Goal: Transaction & Acquisition: Book appointment/travel/reservation

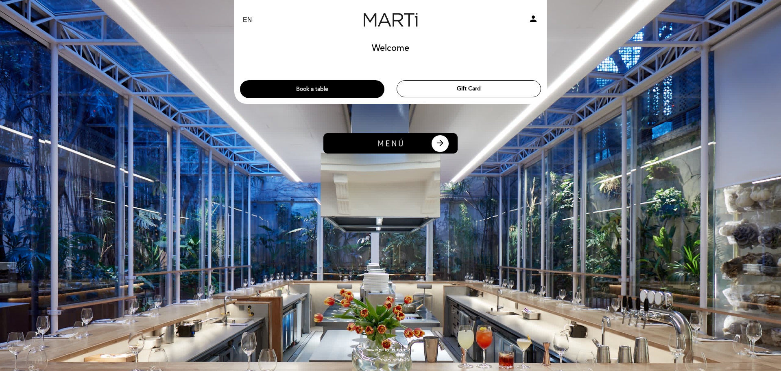
click at [328, 86] on button "Book a table" at bounding box center [312, 89] width 144 height 18
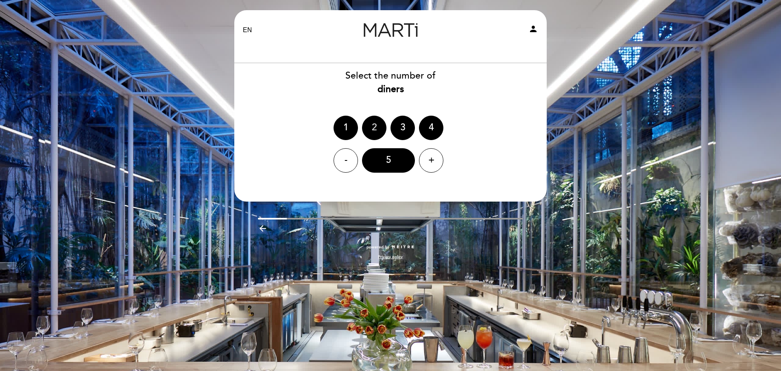
click at [376, 128] on div "2" at bounding box center [374, 128] width 24 height 24
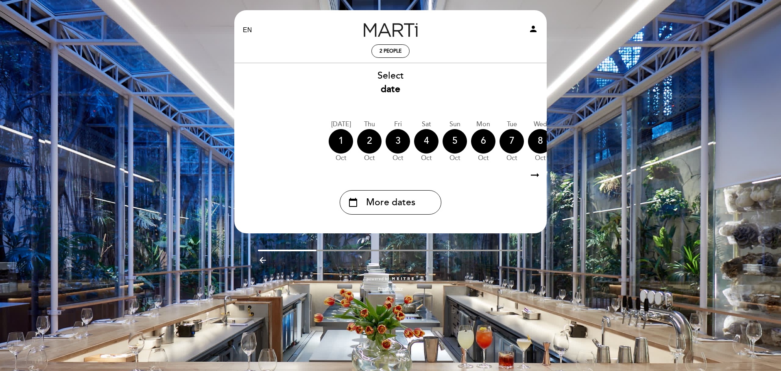
click at [532, 175] on icon "arrow_right_alt" at bounding box center [535, 174] width 12 height 17
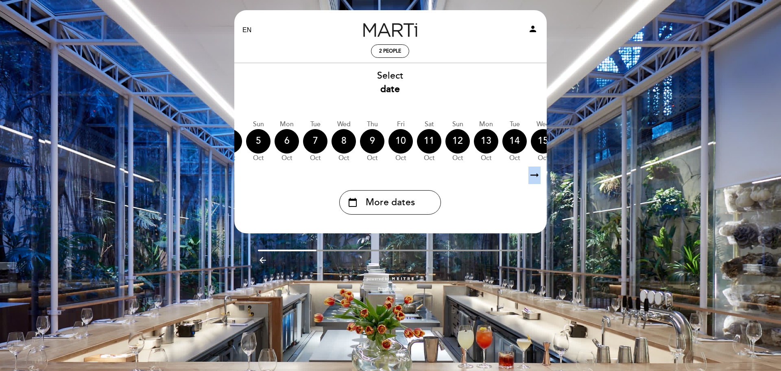
click at [532, 175] on icon "arrow_right_alt" at bounding box center [535, 174] width 12 height 17
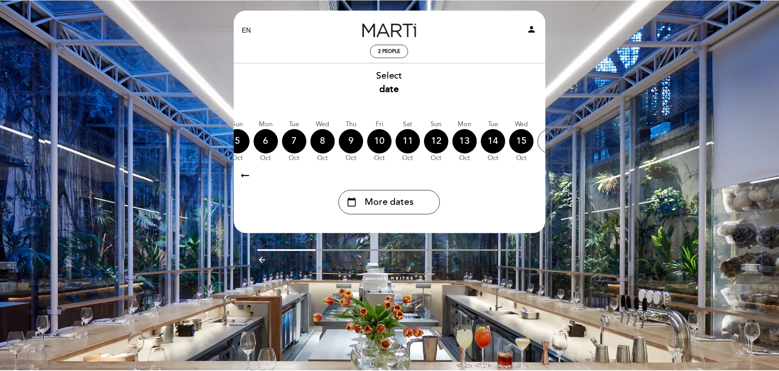
scroll to position [0, 237]
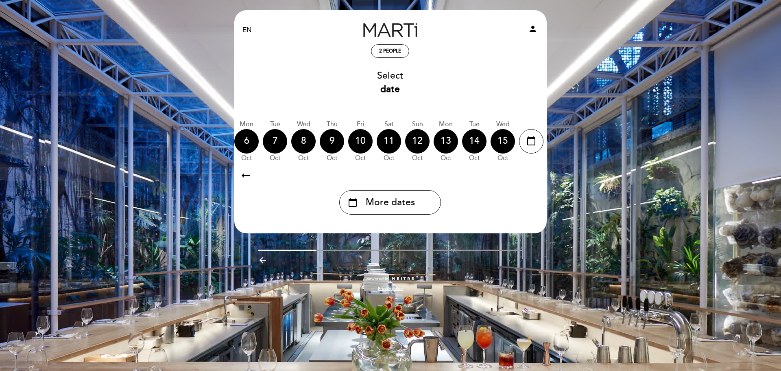
click at [532, 174] on icon "arrow_right_alt" at bounding box center [535, 174] width 12 height 17
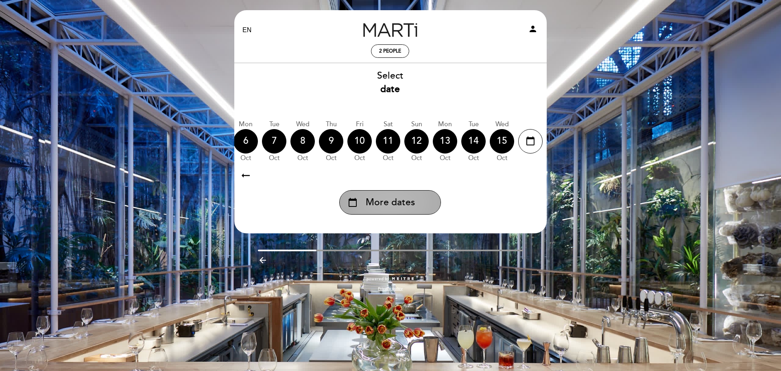
click at [417, 197] on div "calendar_today More dates" at bounding box center [390, 202] width 102 height 24
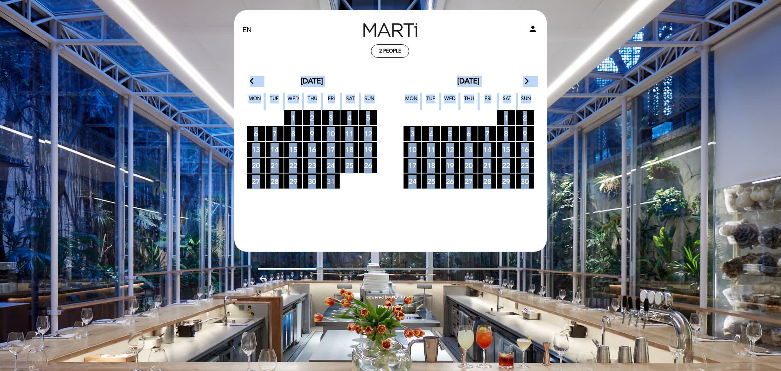
click at [329, 178] on span "31 RESERVATIONS AVAILABLE" at bounding box center [331, 180] width 18 height 15
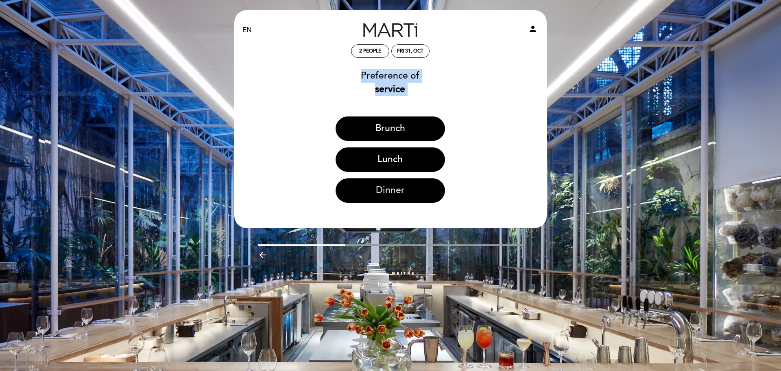
click at [379, 184] on button "Dinner" at bounding box center [390, 190] width 109 height 24
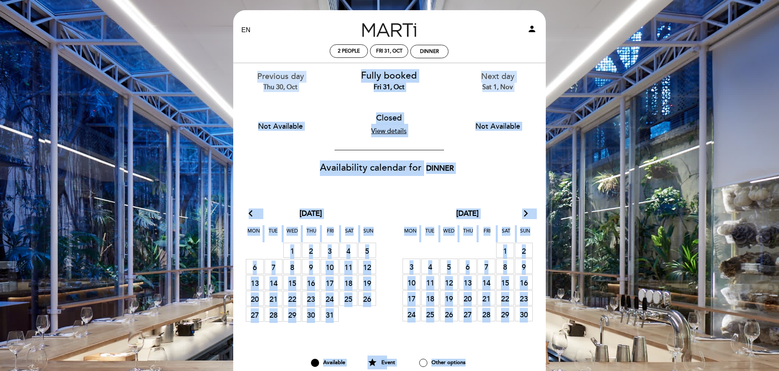
click at [309, 313] on span "30 Closed" at bounding box center [311, 313] width 18 height 15
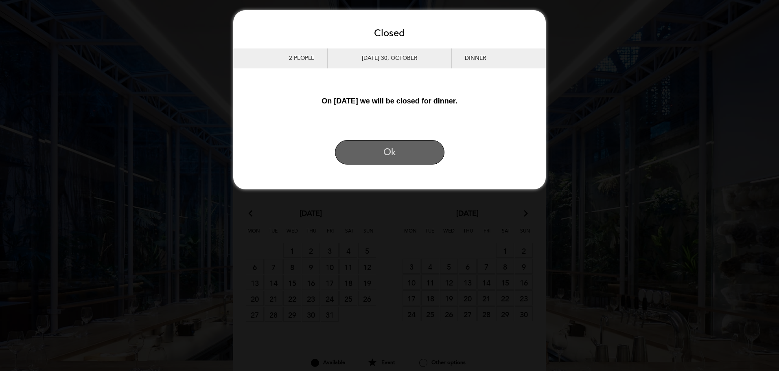
click at [394, 156] on button "Ok" at bounding box center [389, 152] width 109 height 24
